Goal: Transaction & Acquisition: Book appointment/travel/reservation

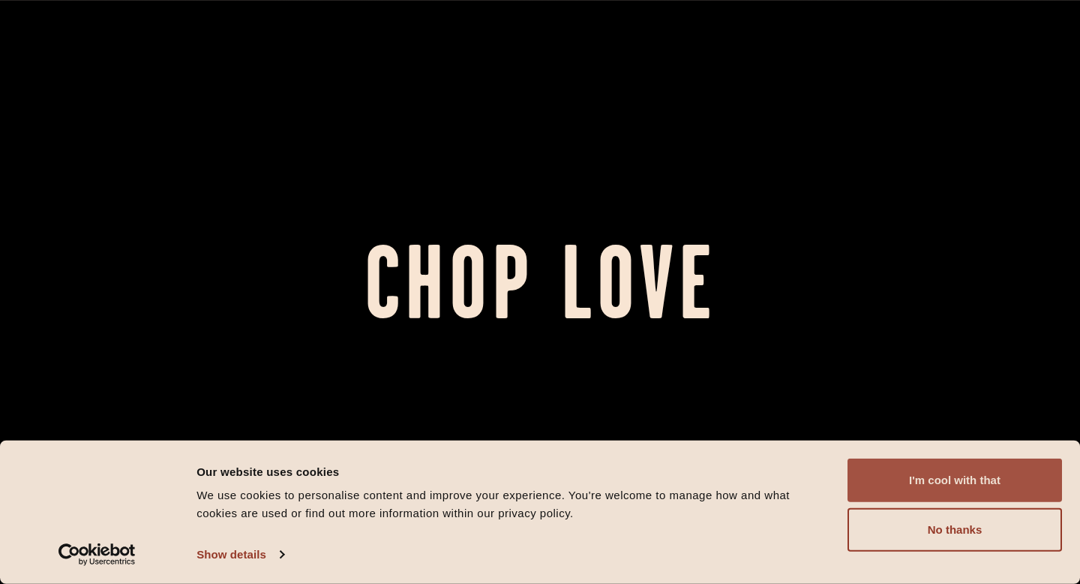
click at [887, 479] on button "I'm cool with that" at bounding box center [955, 480] width 215 height 44
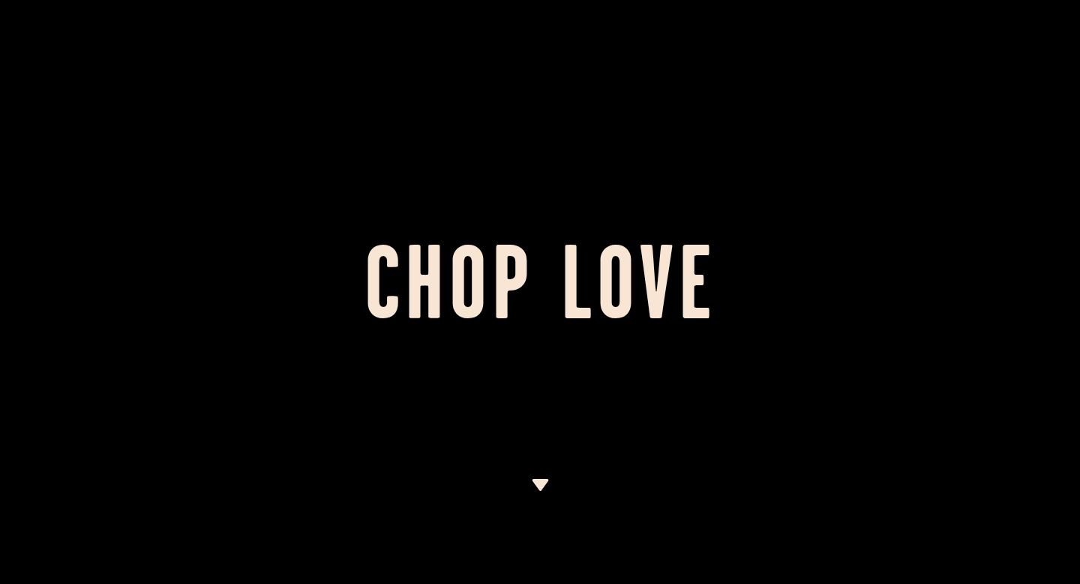
click at [540, 477] on div at bounding box center [540, 292] width 1080 height 584
click at [544, 490] on img at bounding box center [540, 485] width 19 height 12
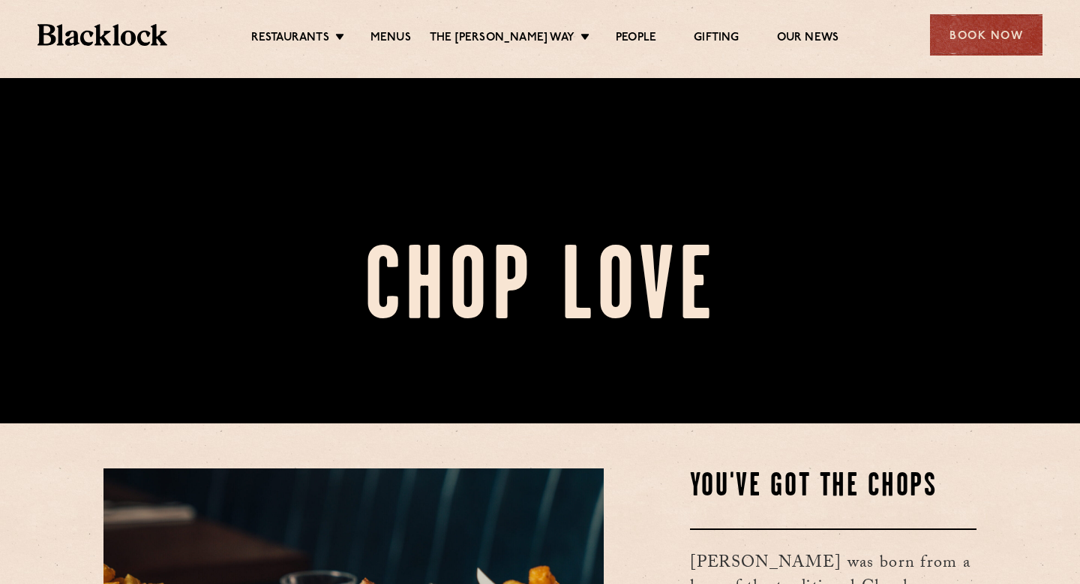
scroll to position [506, 0]
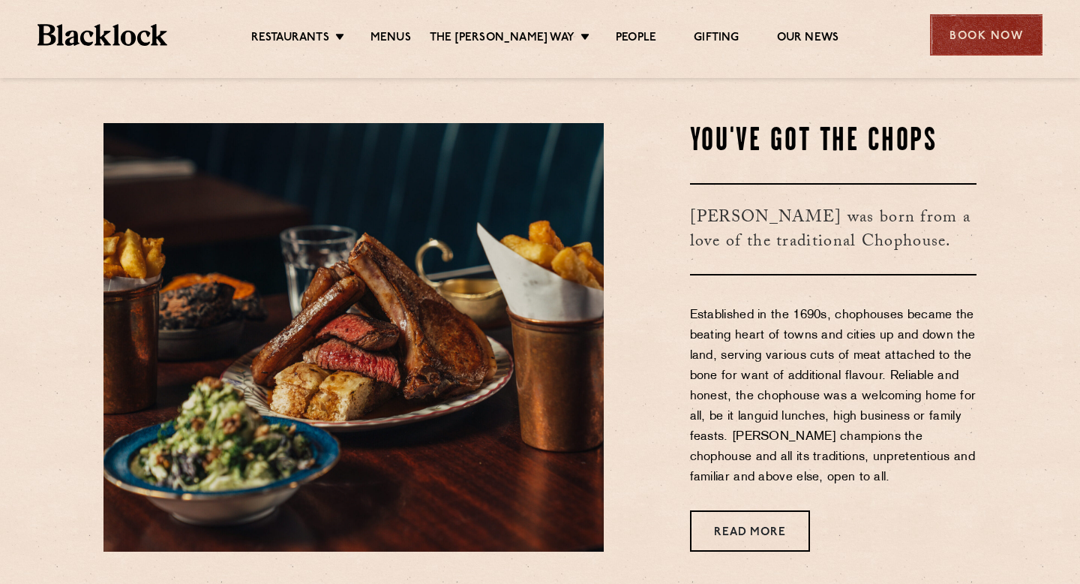
click at [989, 35] on div "Book Now" at bounding box center [986, 34] width 113 height 41
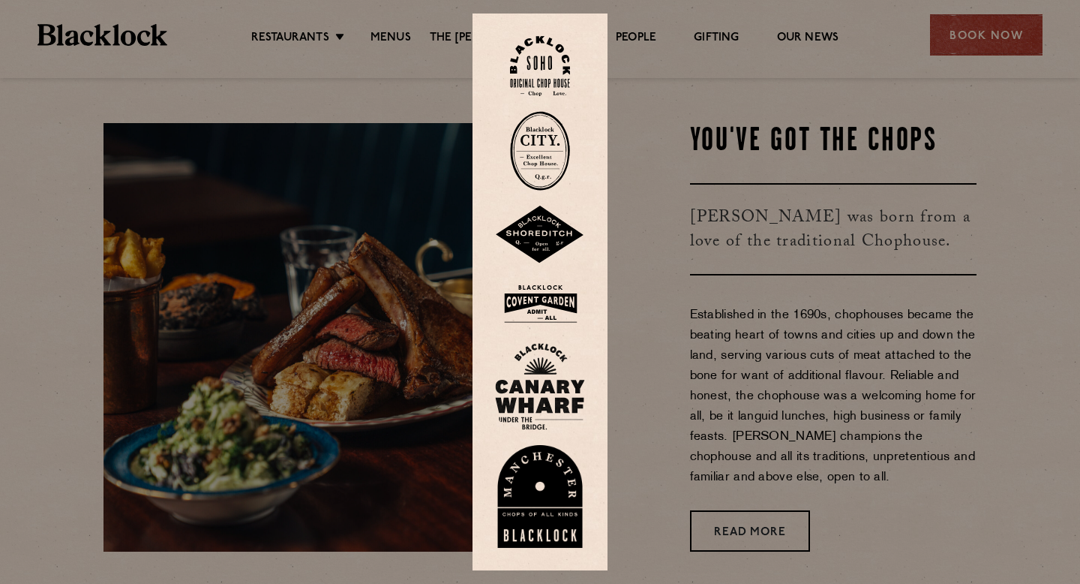
click at [818, 128] on div at bounding box center [540, 292] width 1080 height 584
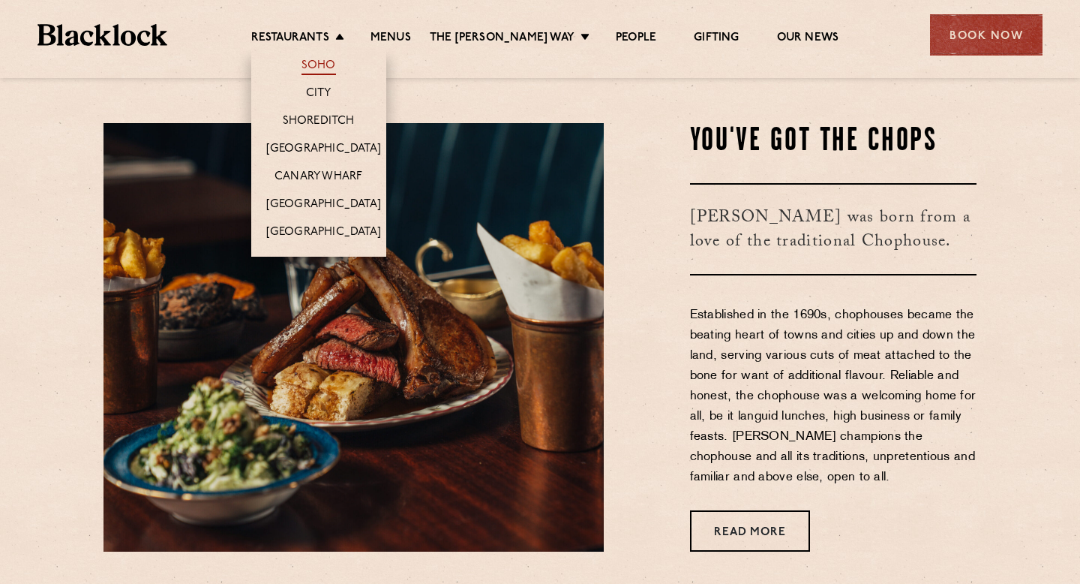
click at [332, 62] on link "Soho" at bounding box center [319, 67] width 35 height 17
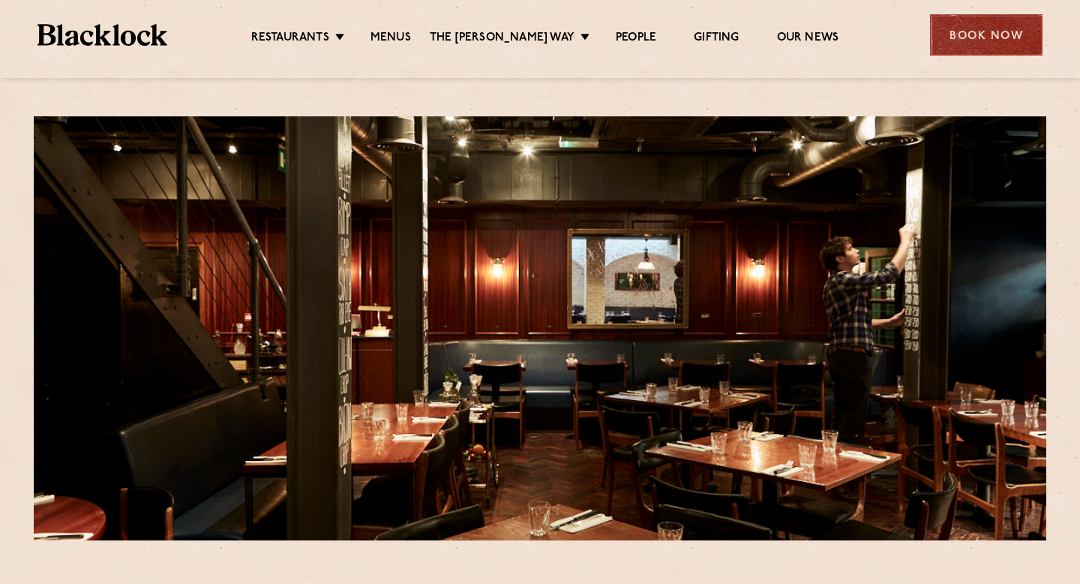
click at [956, 49] on div "Book Now" at bounding box center [986, 34] width 113 height 41
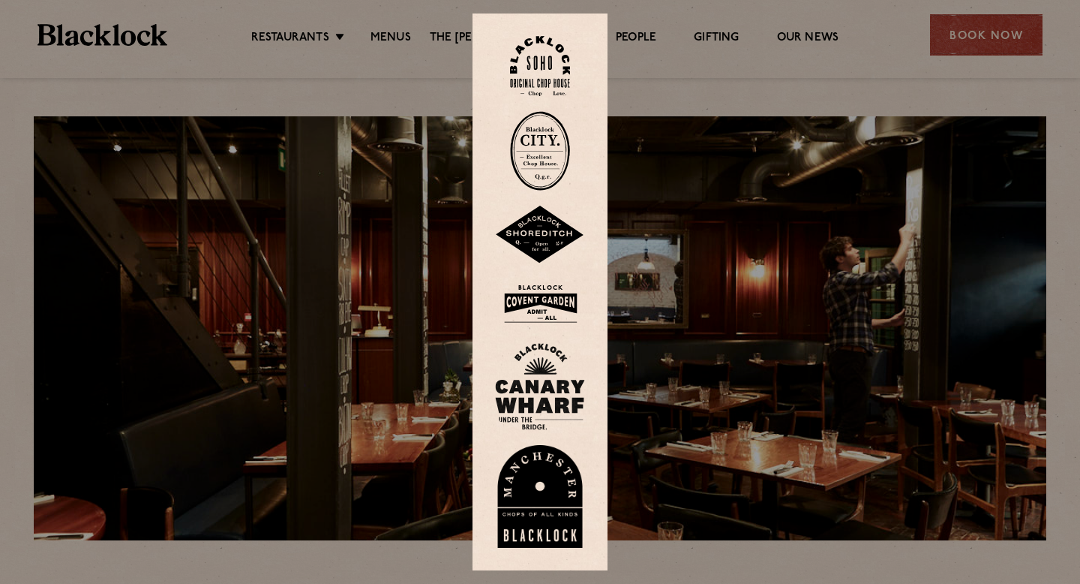
click at [538, 49] on img at bounding box center [540, 66] width 60 height 61
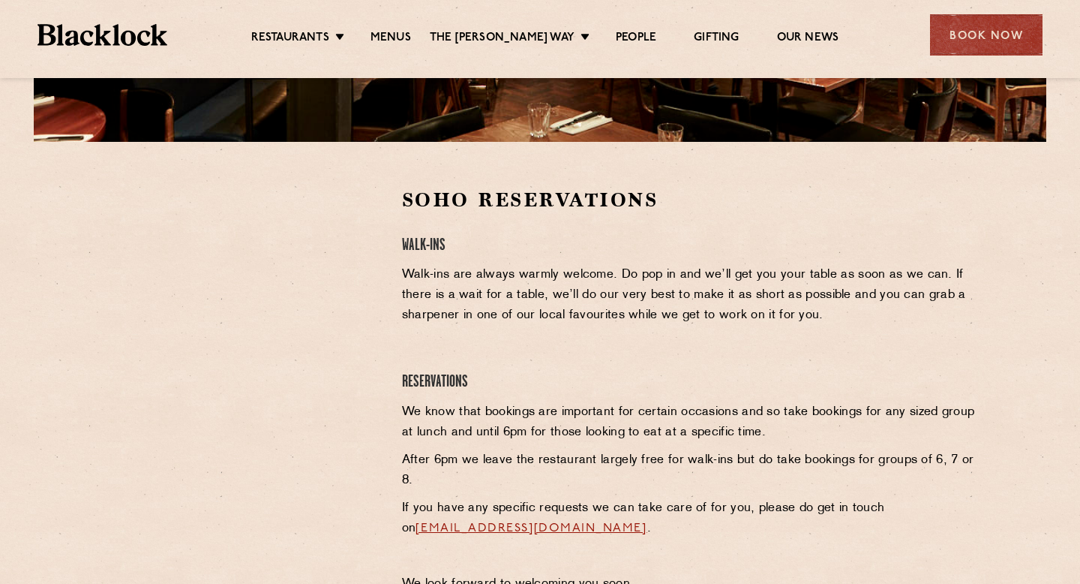
scroll to position [391, 0]
